Goal: Register for event/course

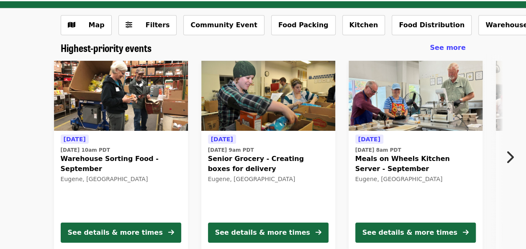
scroll to position [34, 0]
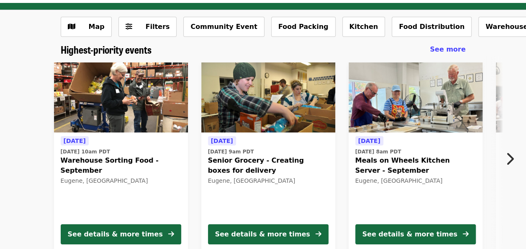
click at [505, 159] on button "Next item" at bounding box center [512, 158] width 28 height 23
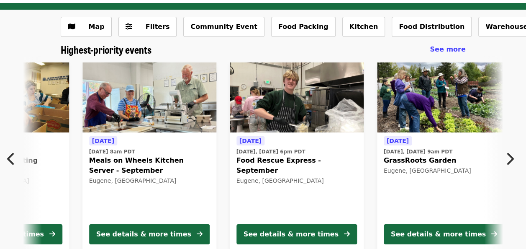
scroll to position [0, 303]
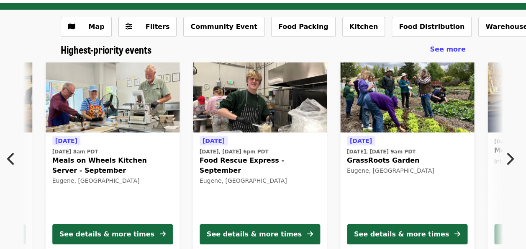
click at [505, 159] on button "Next item" at bounding box center [512, 158] width 28 height 23
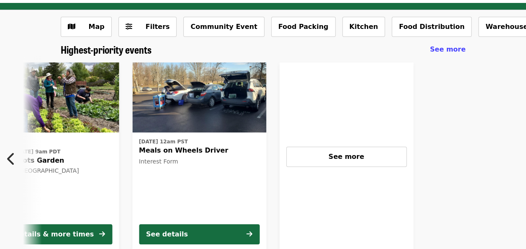
scroll to position [0, 659]
click at [10, 154] on icon "chevron-left icon" at bounding box center [11, 159] width 8 height 16
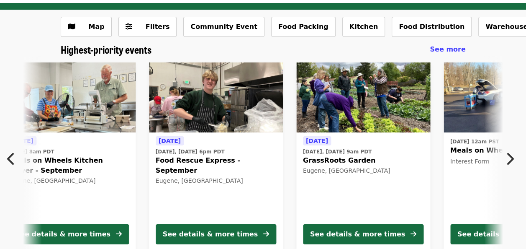
scroll to position [0, 303]
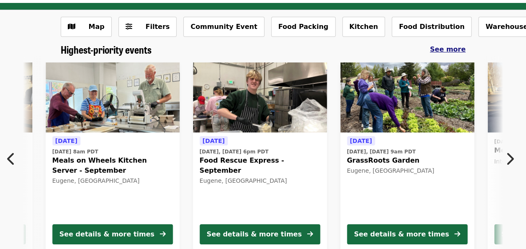
click at [444, 53] on span "See more" at bounding box center [448, 49] width 36 height 8
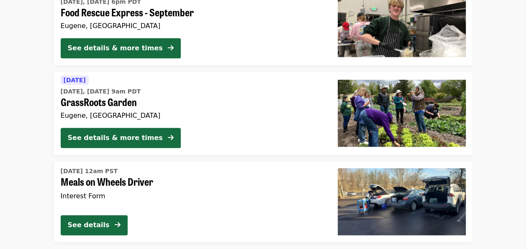
scroll to position [382, 0]
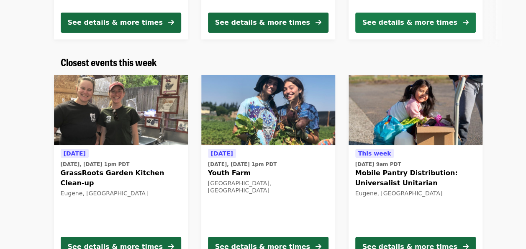
scroll to position [246, 0]
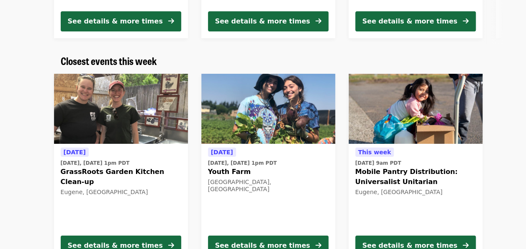
click at [386, 123] on img at bounding box center [416, 109] width 134 height 70
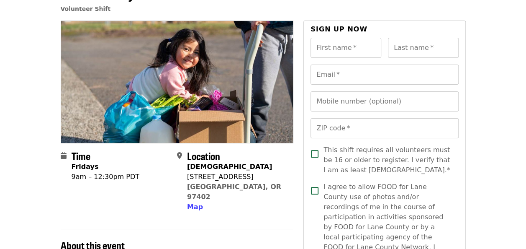
scroll to position [58, 0]
click at [346, 48] on input "First name   *" at bounding box center [345, 48] width 71 height 20
click at [364, 11] on header "Mobile Pantry Distribution: Universalist Unitarian Volunteer Shift" at bounding box center [263, 3] width 405 height 35
click at [352, 54] on input "First name   *" at bounding box center [345, 48] width 71 height 20
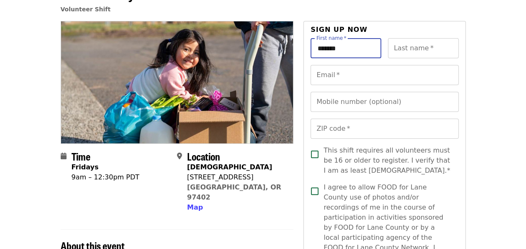
type input "*******"
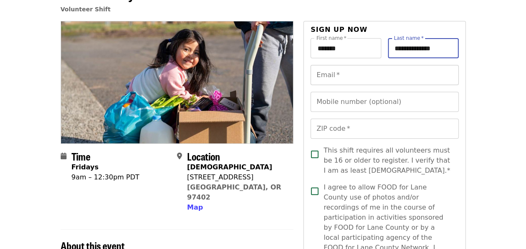
type input "**********"
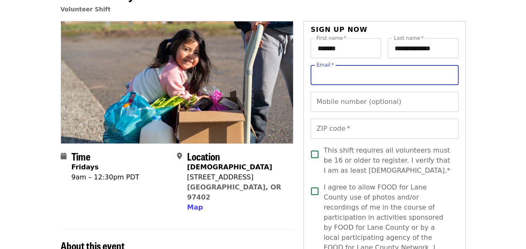
click at [341, 74] on input "Email   *" at bounding box center [384, 75] width 148 height 20
type input "**********"
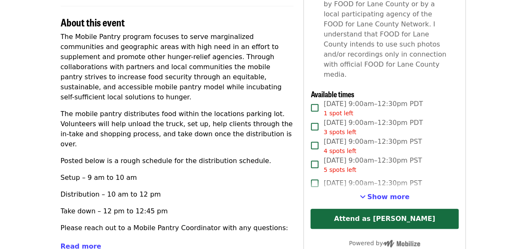
scroll to position [283, 0]
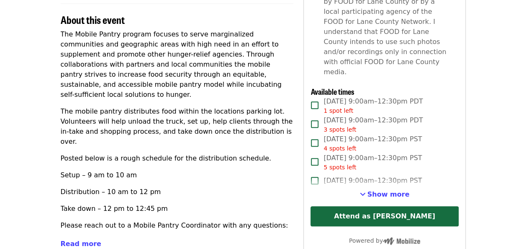
type input "*****"
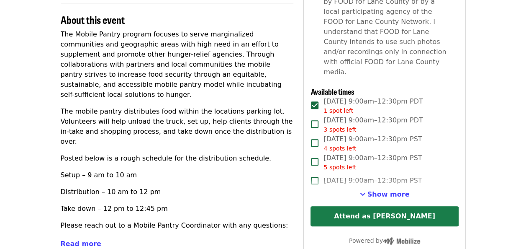
click at [382, 206] on button "Attend as [PERSON_NAME]" at bounding box center [384, 216] width 148 height 20
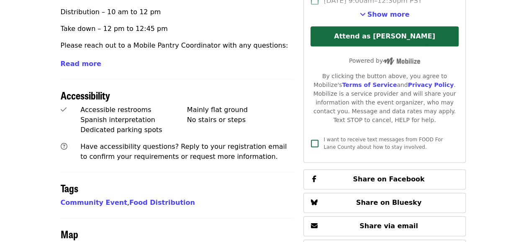
scroll to position [396, 0]
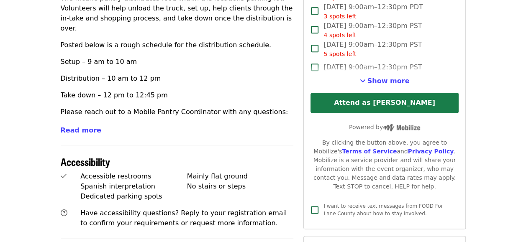
click at [349, 93] on button "Attend as [PERSON_NAME]" at bounding box center [384, 103] width 148 height 20
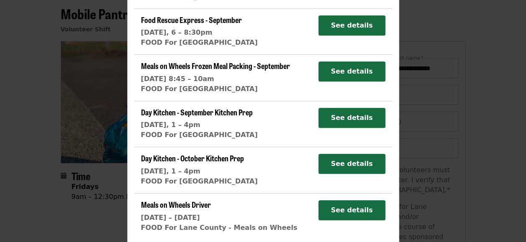
scroll to position [0, 0]
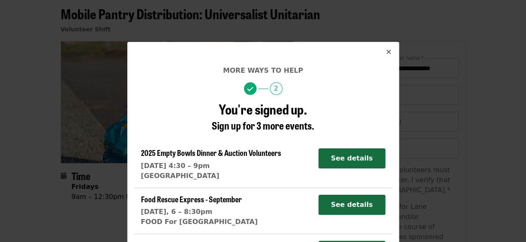
click at [387, 46] on button "Close" at bounding box center [389, 52] width 20 height 20
